Goal: Find specific page/section: Find specific page/section

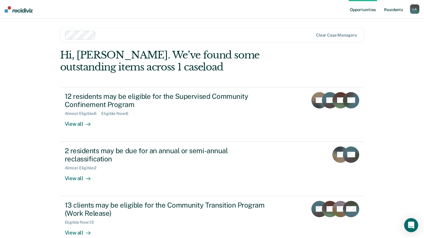
click at [394, 11] on link "Resident s" at bounding box center [393, 9] width 21 height 19
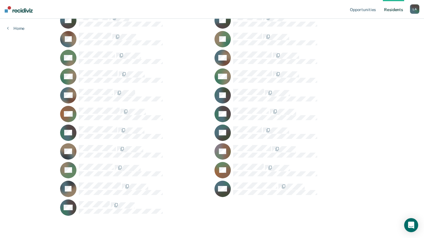
scroll to position [357, 0]
